Goal: Task Accomplishment & Management: Complete application form

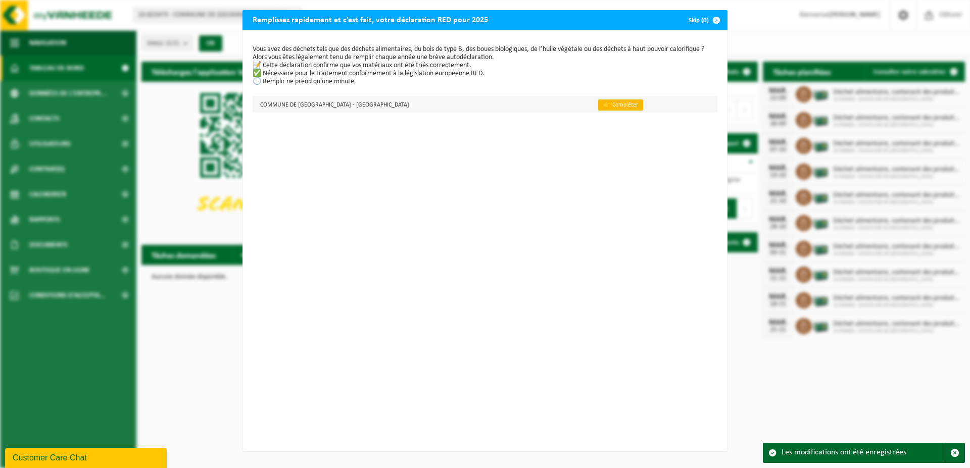
click at [598, 105] on link "👉 Compléter" at bounding box center [620, 105] width 45 height 11
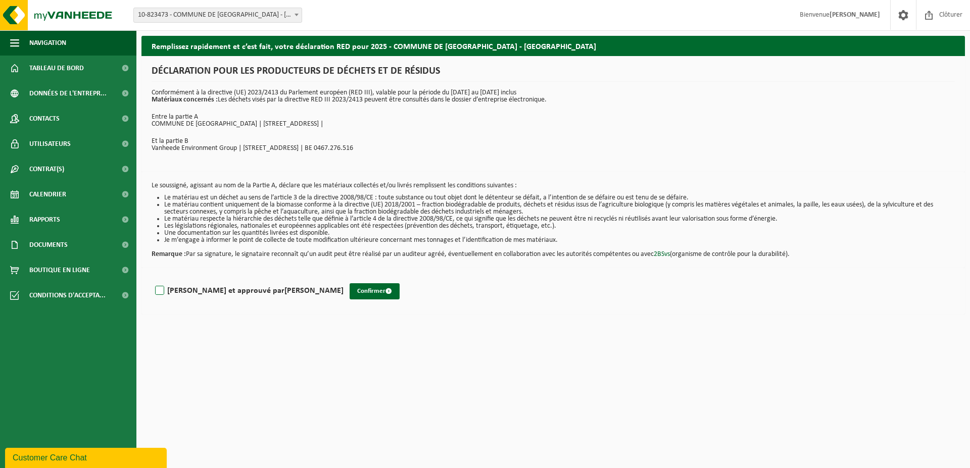
click at [163, 291] on label "[PERSON_NAME] et approuvé par [PERSON_NAME]" at bounding box center [248, 290] width 191 height 15
click at [344, 278] on input "[PERSON_NAME] et approuvé par [PERSON_NAME]" at bounding box center [344, 278] width 1 height 1
checkbox input "true"
click at [350, 297] on button "Confirmer" at bounding box center [375, 291] width 50 height 16
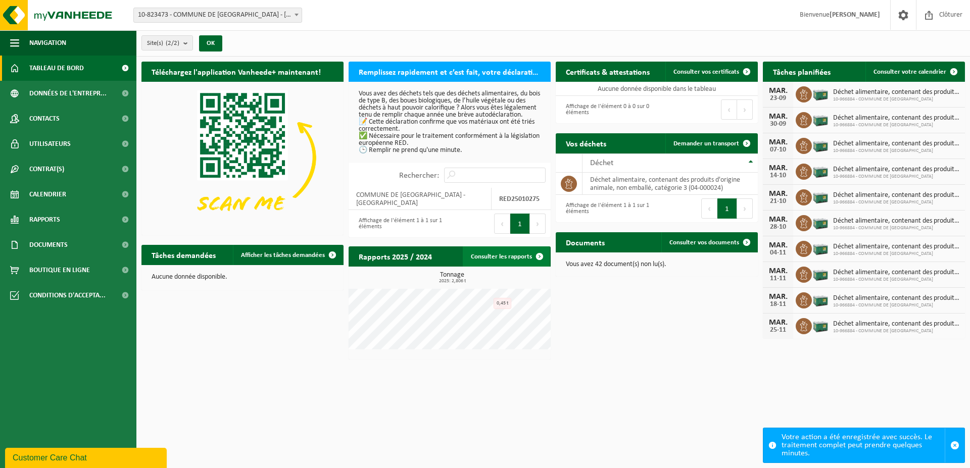
click at [518, 258] on link "Consulter les rapports" at bounding box center [506, 257] width 87 height 20
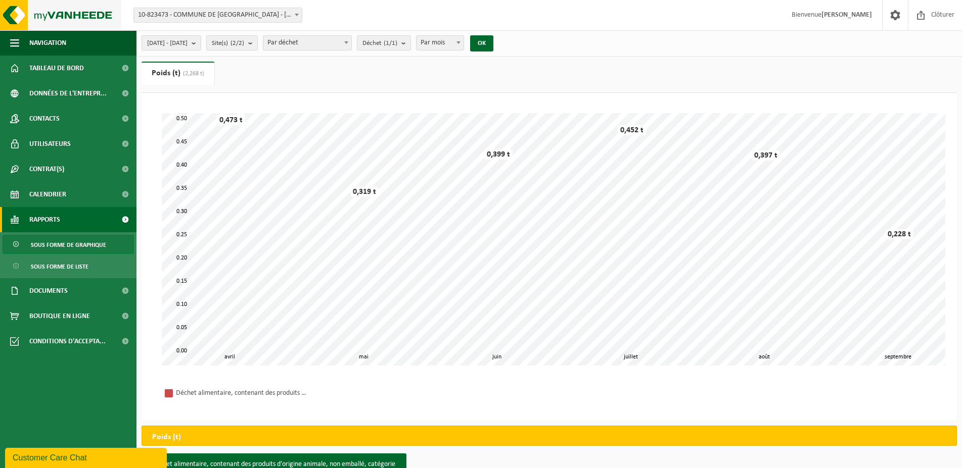
click at [64, 14] on img at bounding box center [60, 15] width 121 height 30
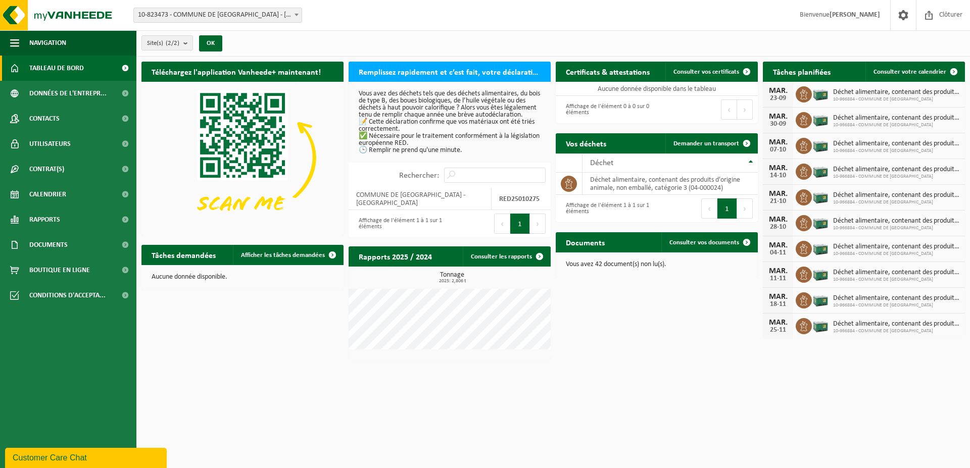
click at [437, 71] on h2 "Remplissez rapidement et c’est fait, votre déclaration RED pour 2025" at bounding box center [450, 72] width 202 height 20
click at [529, 254] on link "Consulter les rapports" at bounding box center [506, 257] width 87 height 20
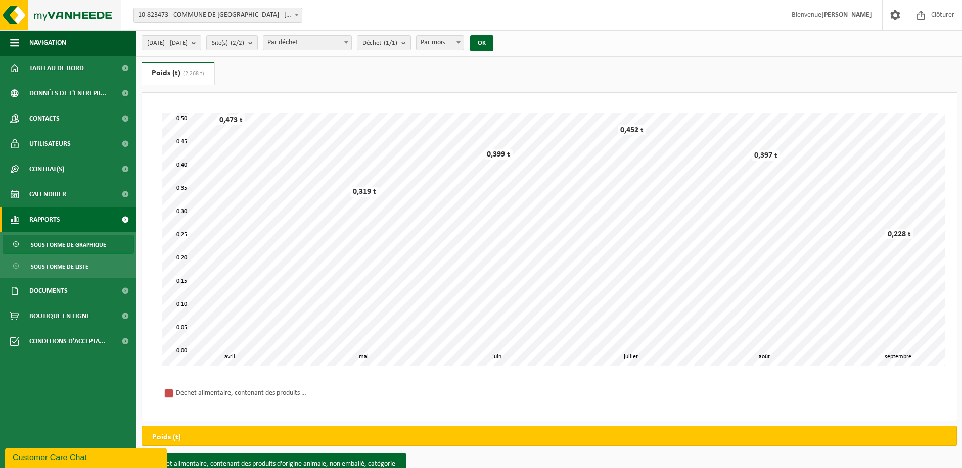
click at [100, 19] on img at bounding box center [60, 15] width 121 height 30
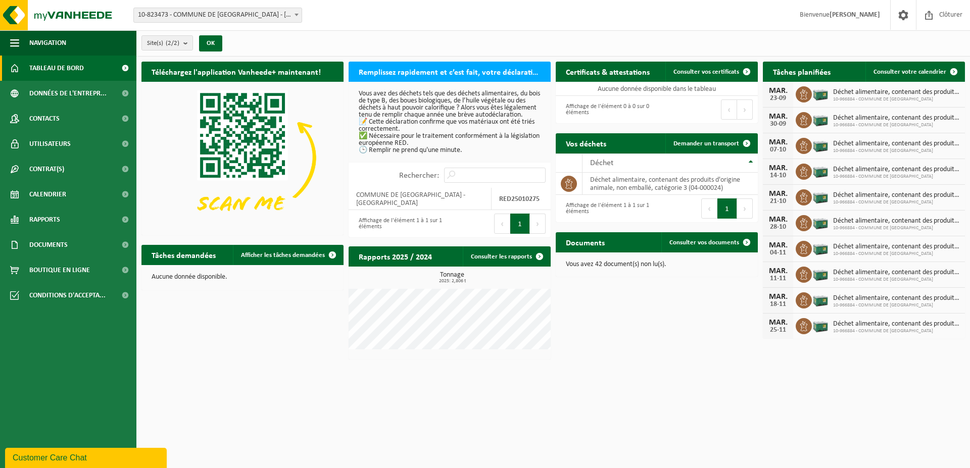
click at [519, 222] on button "1" at bounding box center [520, 224] width 20 height 20
click at [713, 246] on span "Consulter vos documents" at bounding box center [705, 243] width 70 height 7
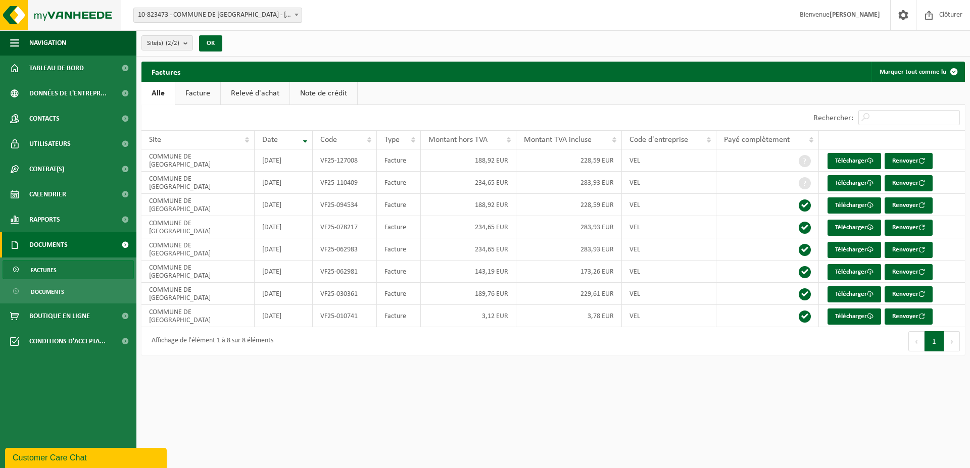
click at [60, 24] on img at bounding box center [60, 15] width 121 height 30
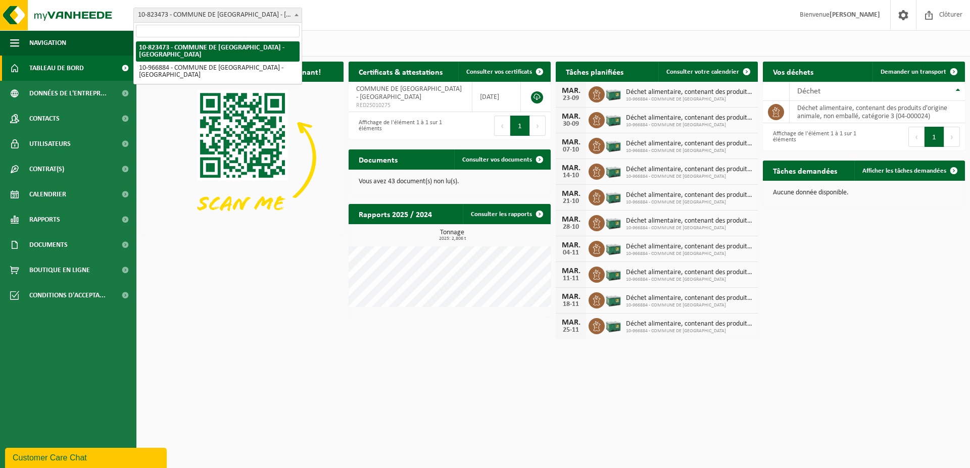
click at [296, 13] on span at bounding box center [297, 14] width 10 height 13
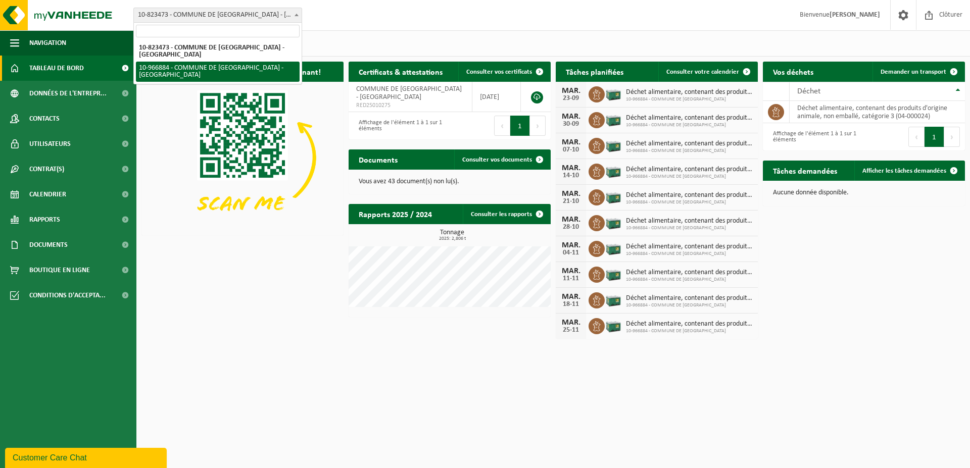
select select "153355"
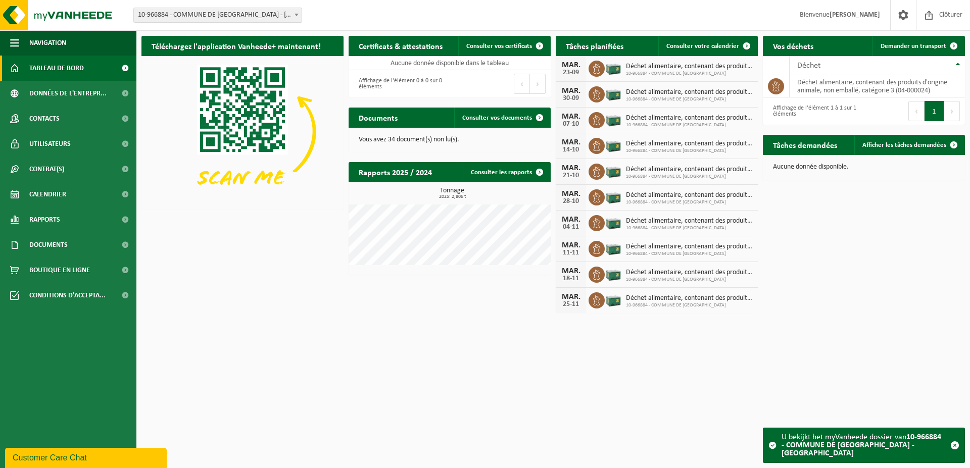
click at [295, 15] on span at bounding box center [297, 14] width 10 height 13
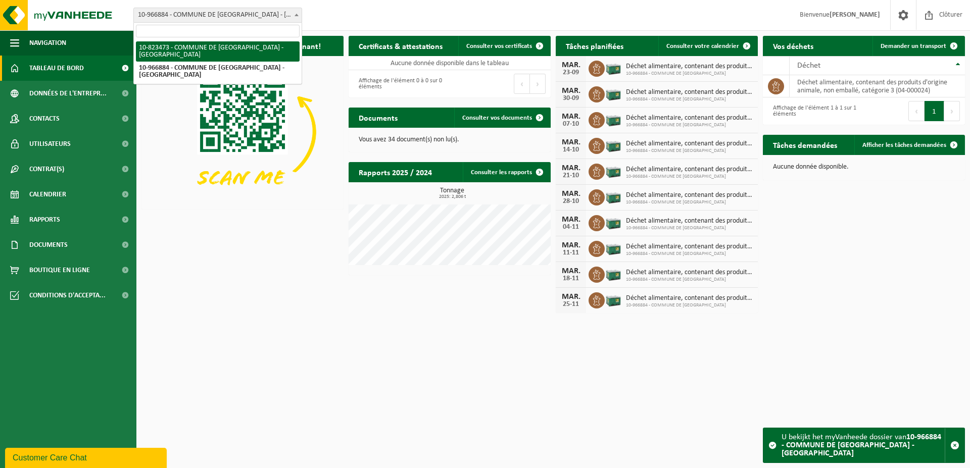
select select "158361"
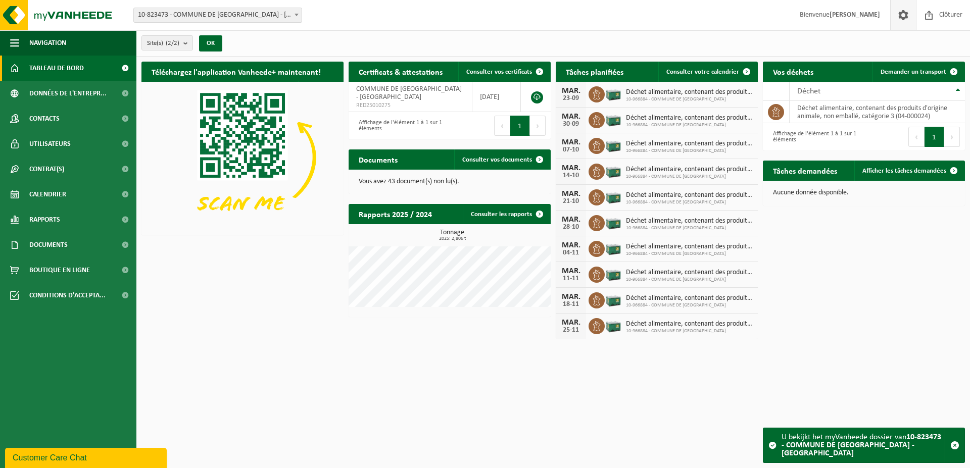
click at [899, 17] on span at bounding box center [903, 15] width 15 height 30
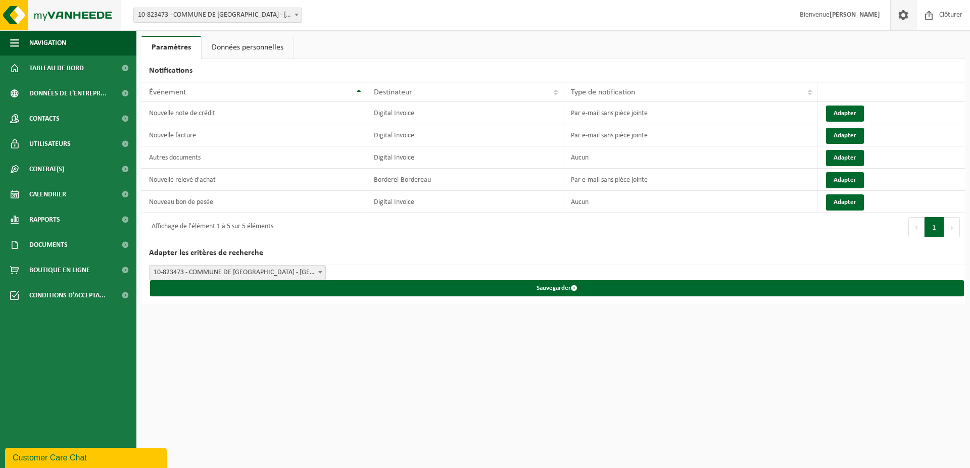
click at [110, 18] on img at bounding box center [60, 15] width 121 height 30
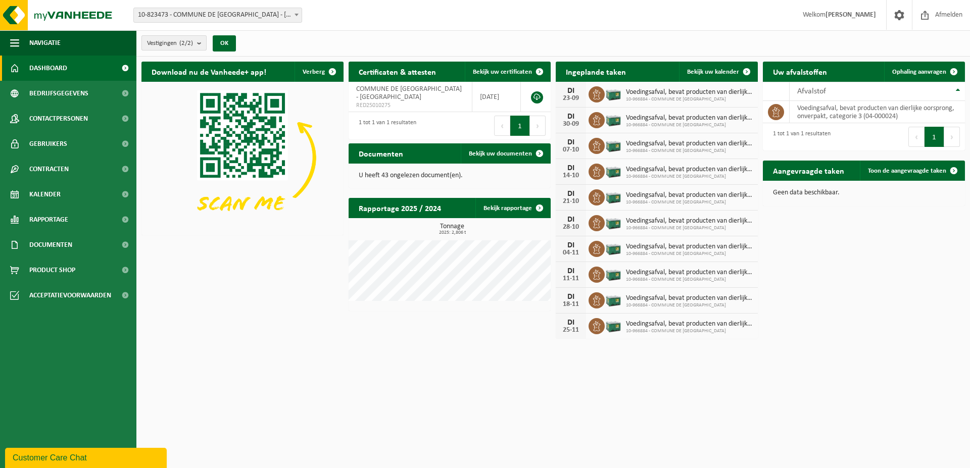
click at [201, 42] on b "submit" at bounding box center [201, 43] width 9 height 14
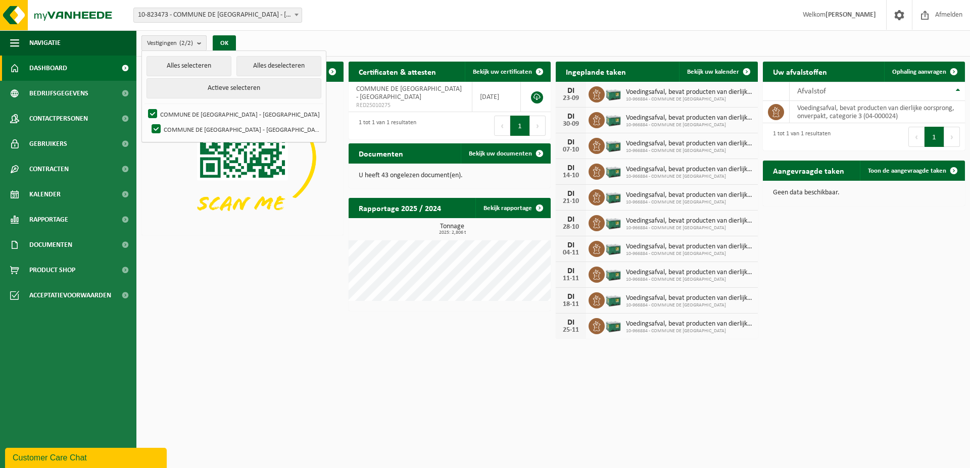
click at [201, 42] on b "submit" at bounding box center [201, 43] width 9 height 15
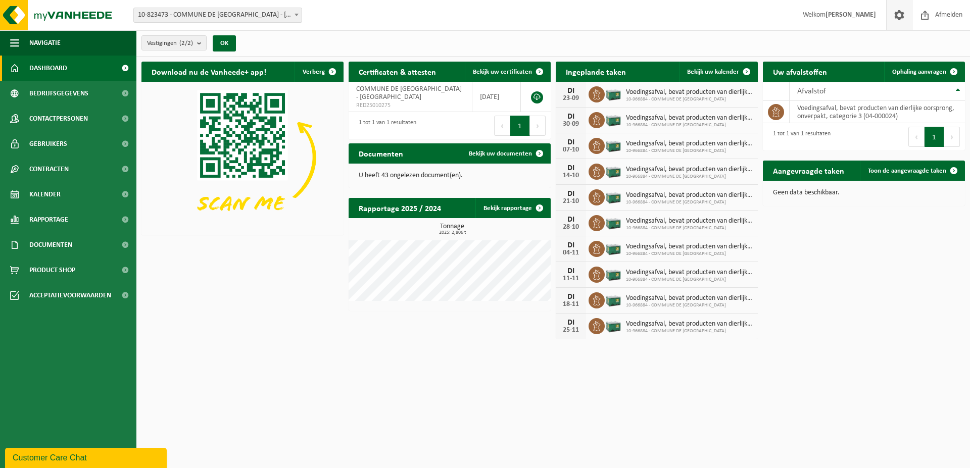
click at [905, 19] on span at bounding box center [899, 15] width 15 height 30
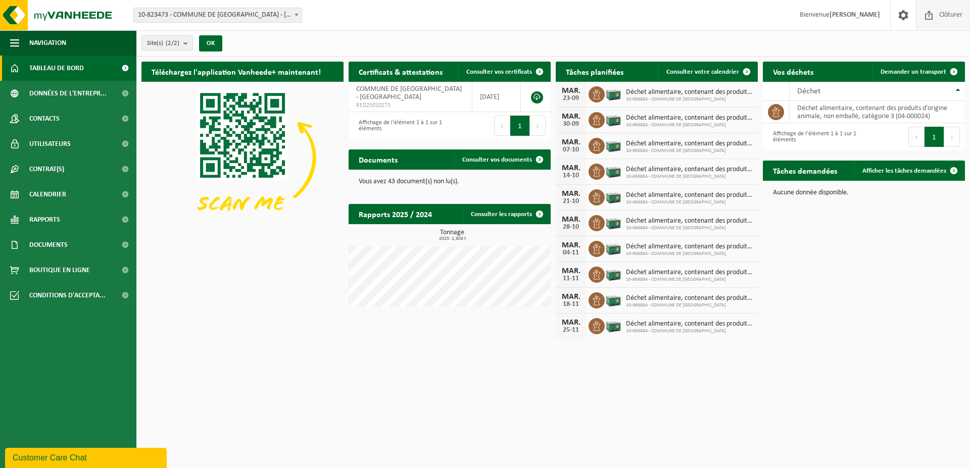
click at [946, 17] on span "Clôturer" at bounding box center [951, 15] width 28 height 30
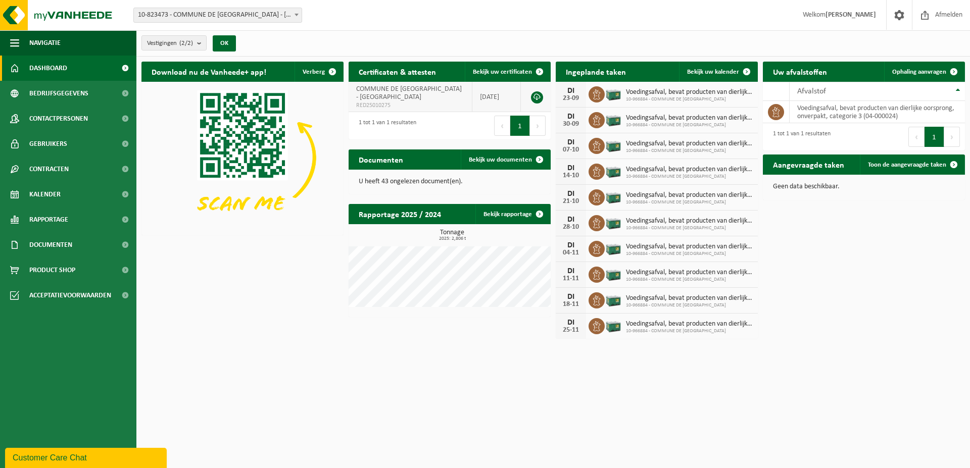
click at [535, 97] on link at bounding box center [537, 97] width 12 height 12
click at [955, 16] on span "Afmelden" at bounding box center [949, 15] width 32 height 30
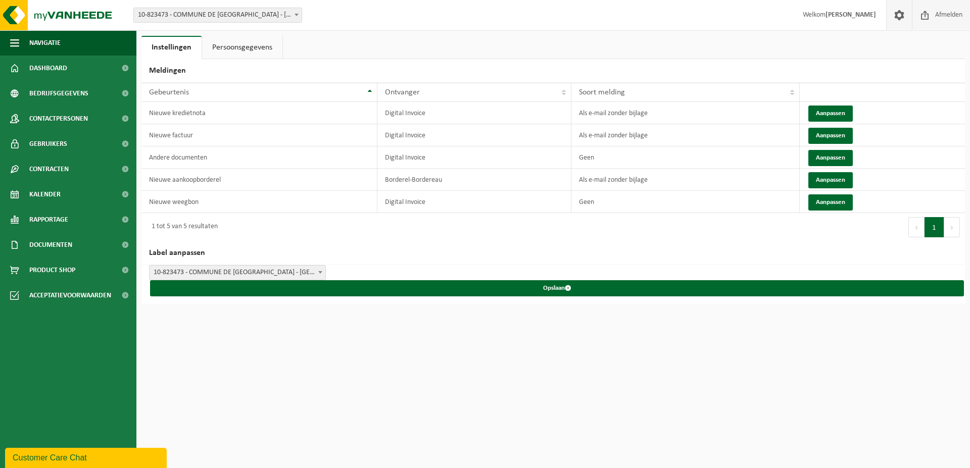
click at [940, 21] on span "Afmelden" at bounding box center [949, 15] width 32 height 30
